Goal: Task Accomplishment & Management: Manage account settings

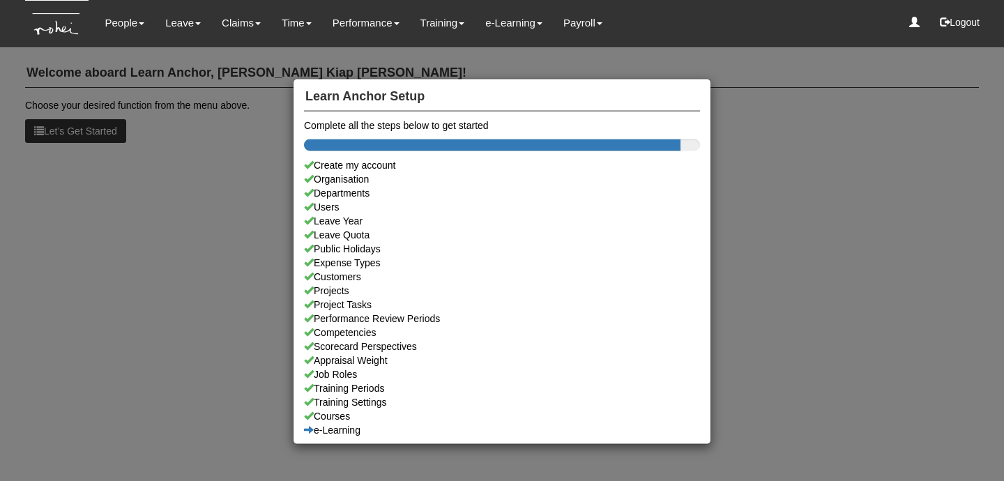
click at [151, 217] on div "Learn Anchor Setup Complete all the steps below to get started Create my accoun…" at bounding box center [502, 240] width 1004 height 481
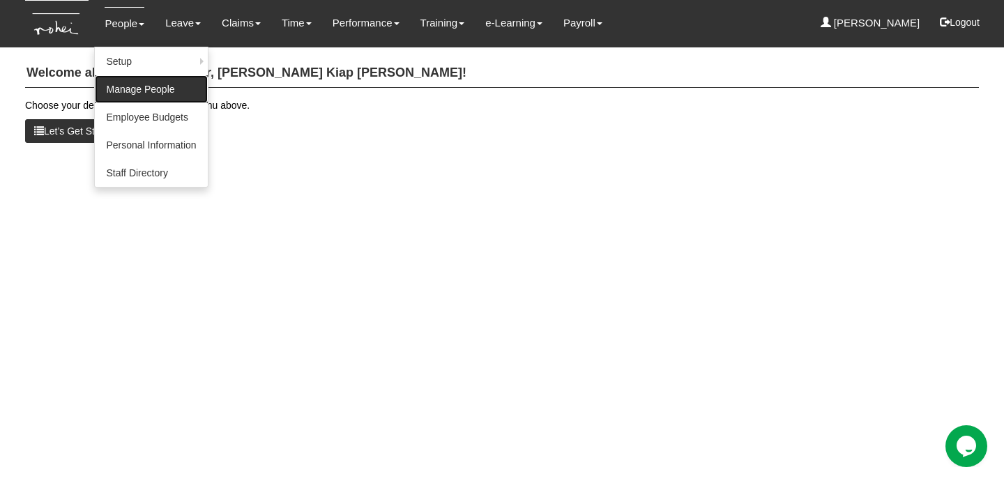
click at [146, 87] on link "Manage People" at bounding box center [151, 89] width 112 height 28
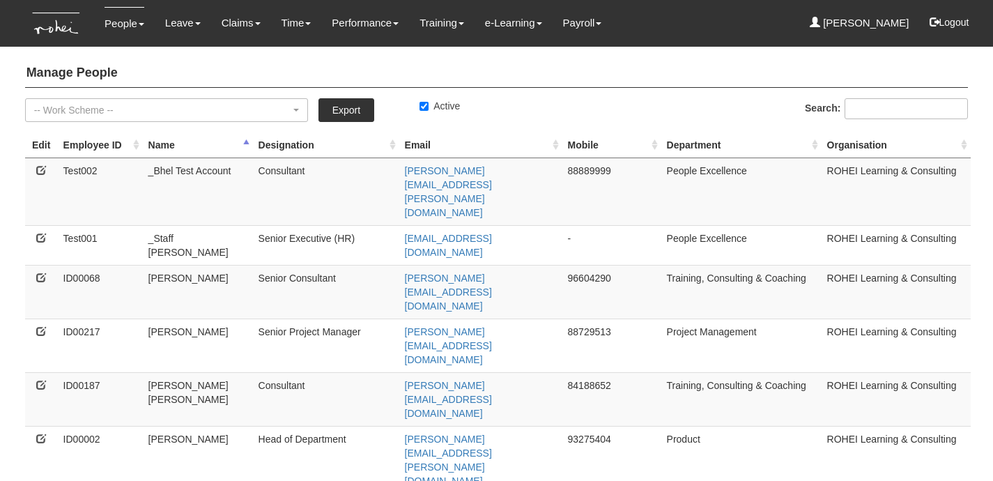
select select "50"
click at [39, 273] on icon at bounding box center [41, 278] width 10 height 10
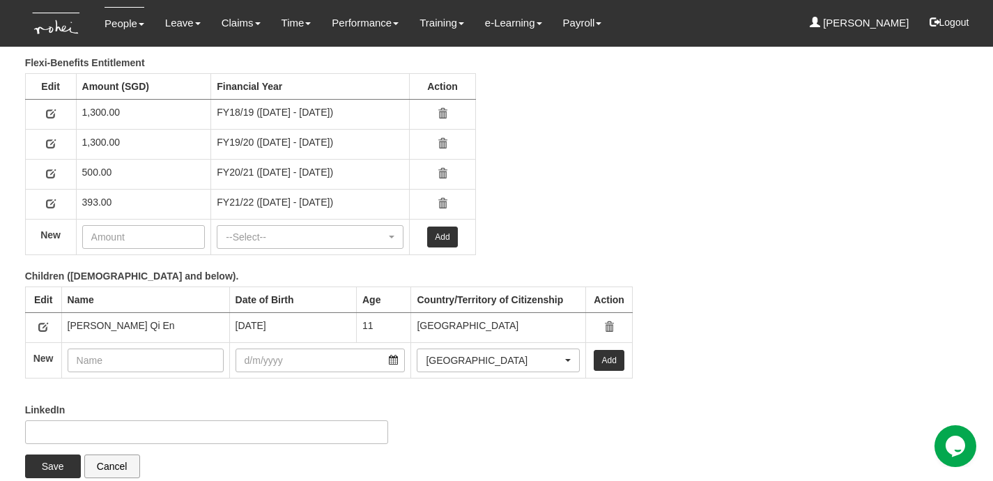
scroll to position [2204, 0]
click at [595, 236] on div "Flexi-Benefits Entitlement Edit Amount (SGD) Financial Year Action 1,300.00 FY1…" at bounding box center [486, 163] width 965 height 213
